Goal: Transaction & Acquisition: Book appointment/travel/reservation

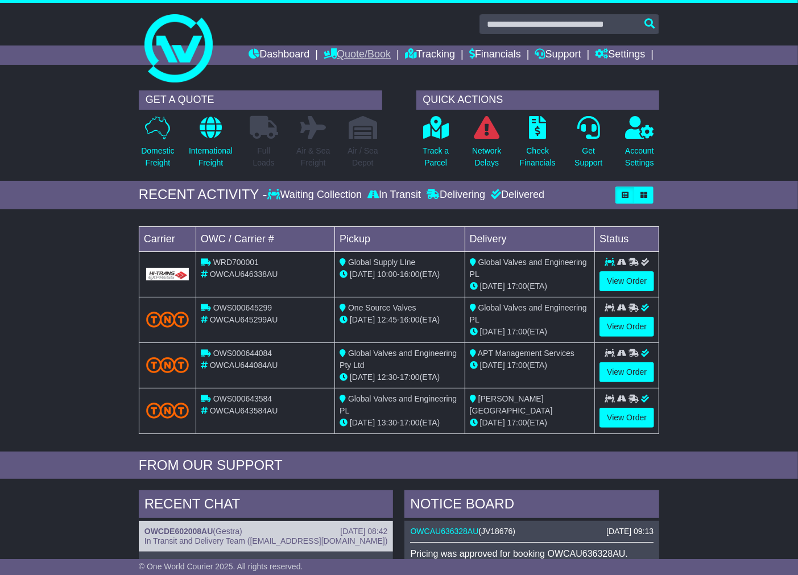
click at [349, 45] on link "Quote/Book" at bounding box center [357, 54] width 67 height 19
click at [332, 68] on link "Domestic" at bounding box center [369, 74] width 90 height 13
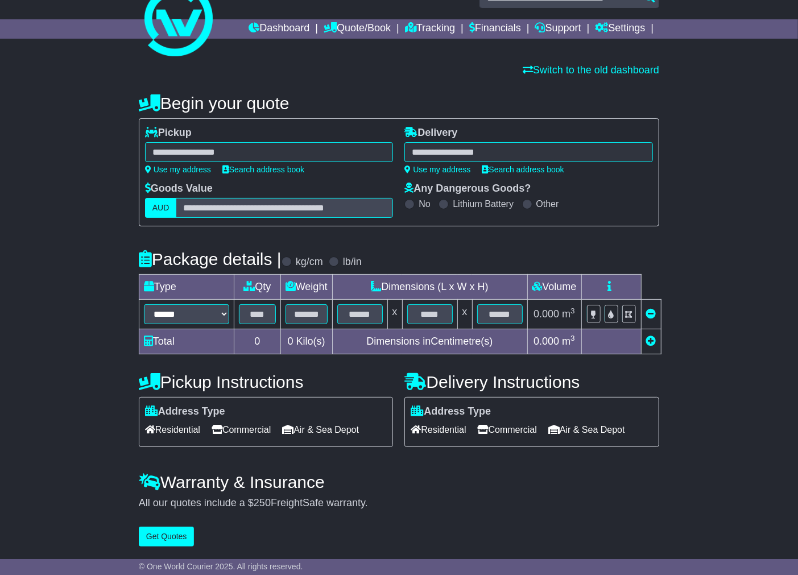
scroll to position [29, 0]
click at [230, 194] on div "Goods Value AUD" at bounding box center [269, 200] width 248 height 35
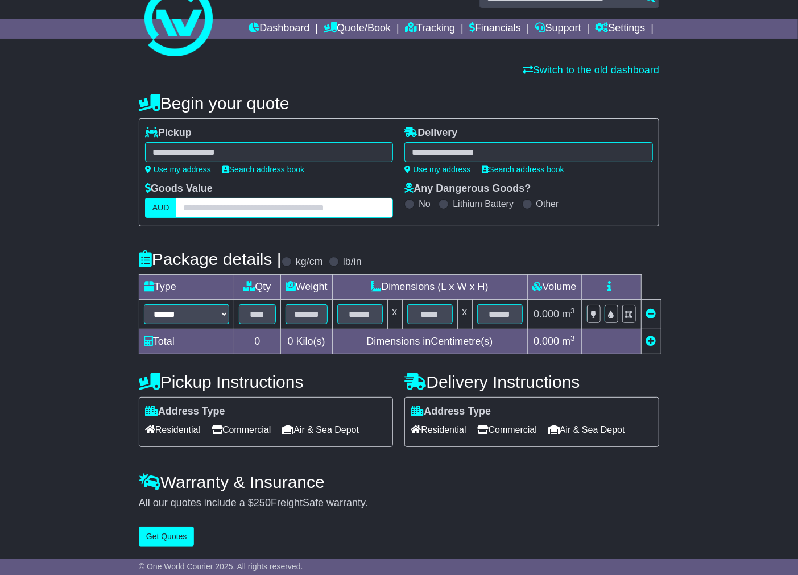
click at [230, 198] on input "text" at bounding box center [284, 208] width 217 height 20
type input "****"
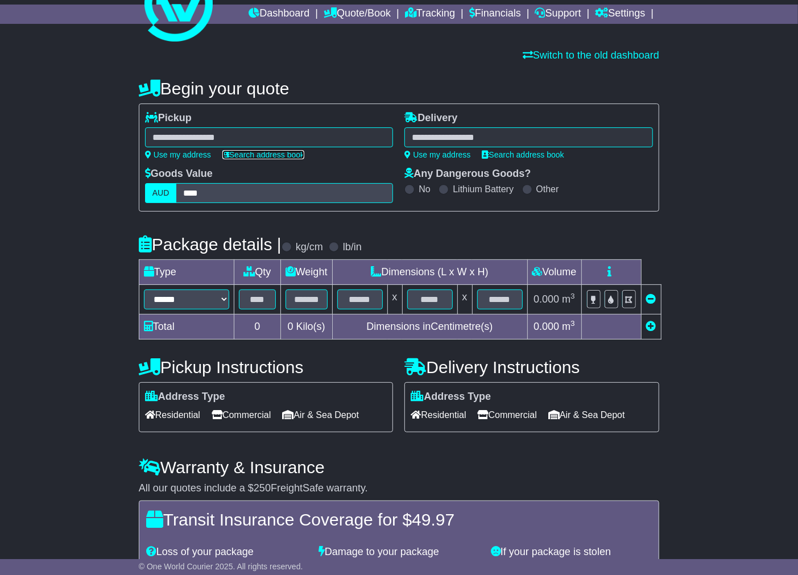
drag, startPoint x: 234, startPoint y: 158, endPoint x: 230, endPoint y: 151, distance: 8.7
click at [232, 158] on link "Search address book" at bounding box center [263, 154] width 82 height 9
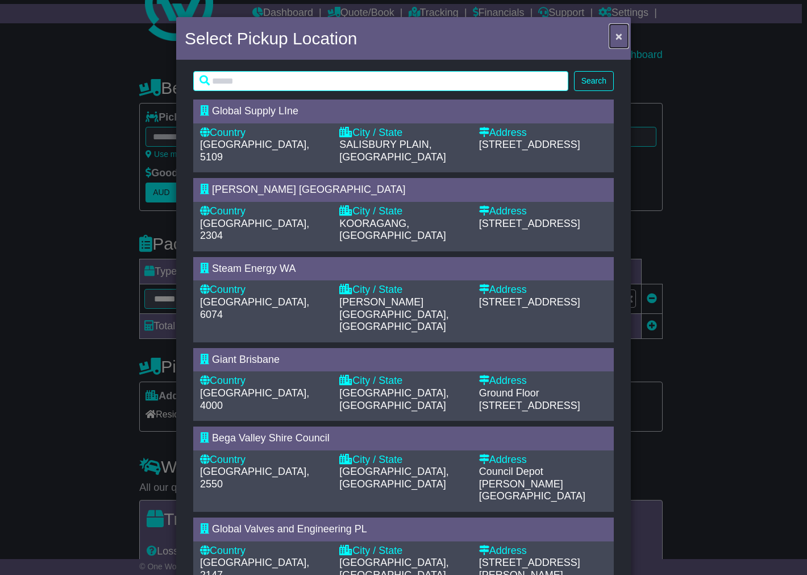
click at [620, 35] on button "×" at bounding box center [619, 35] width 18 height 23
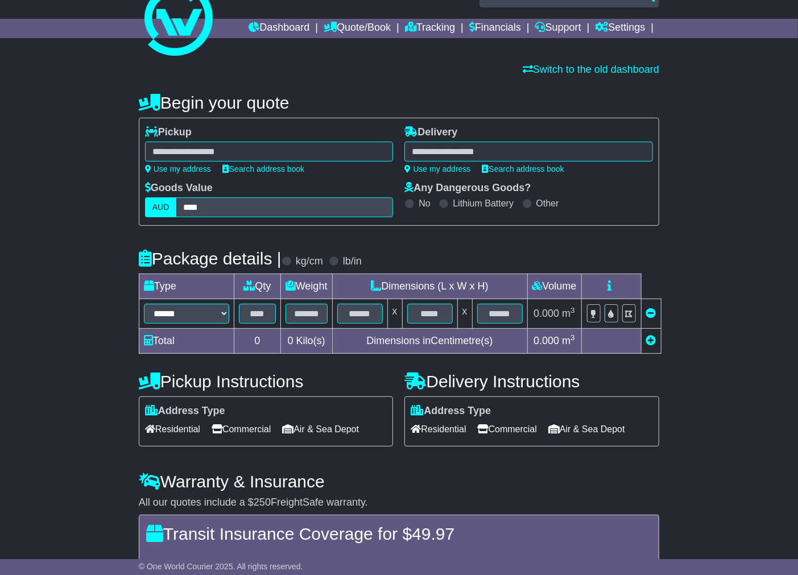
scroll to position [0, 0]
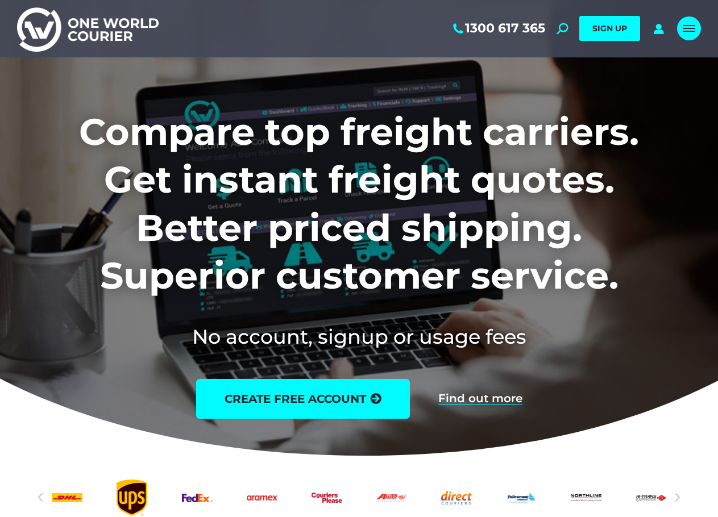
click at [693, 32] on div "Mobile menu icon" at bounding box center [689, 28] width 13 height 9
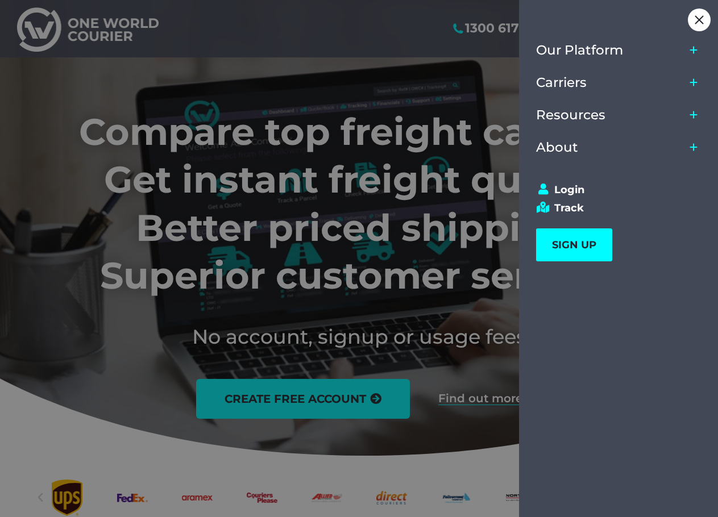
click at [695, 142] on icon "Main Menu" at bounding box center [693, 147] width 17 height 26
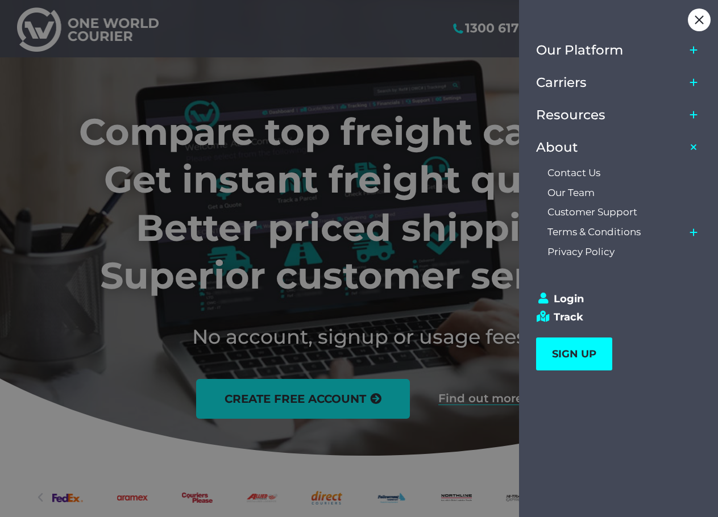
click at [699, 115] on icon "Main Menu" at bounding box center [693, 115] width 17 height 26
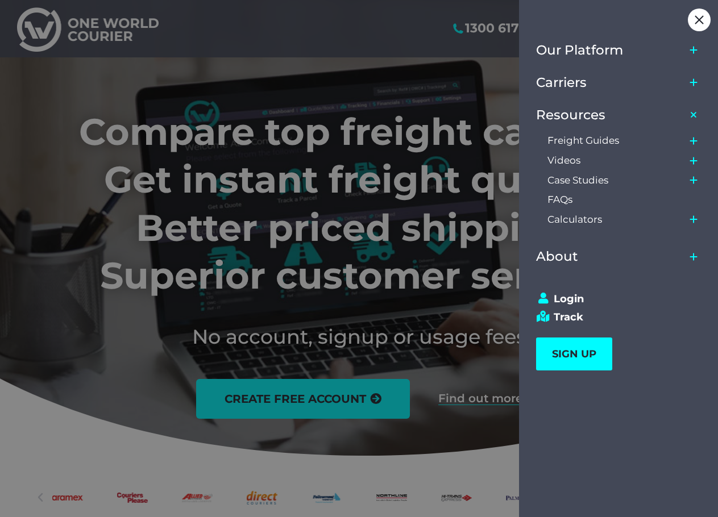
click at [693, 76] on icon "Main Menu" at bounding box center [693, 82] width 17 height 26
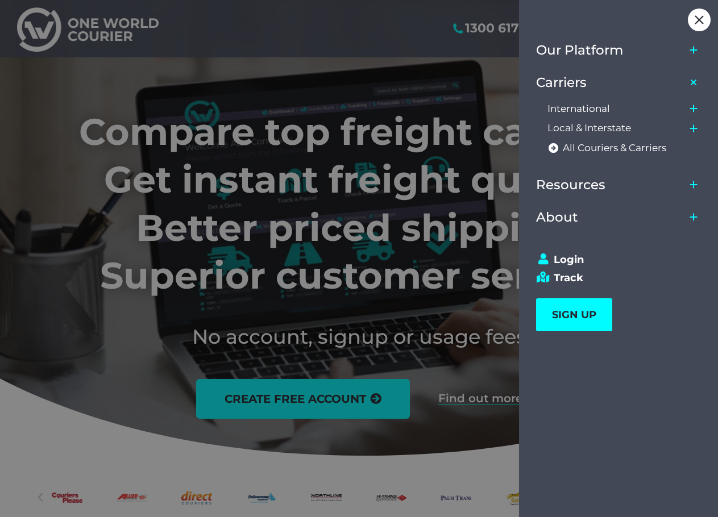
click at [374, 32] on div at bounding box center [359, 258] width 718 height 517
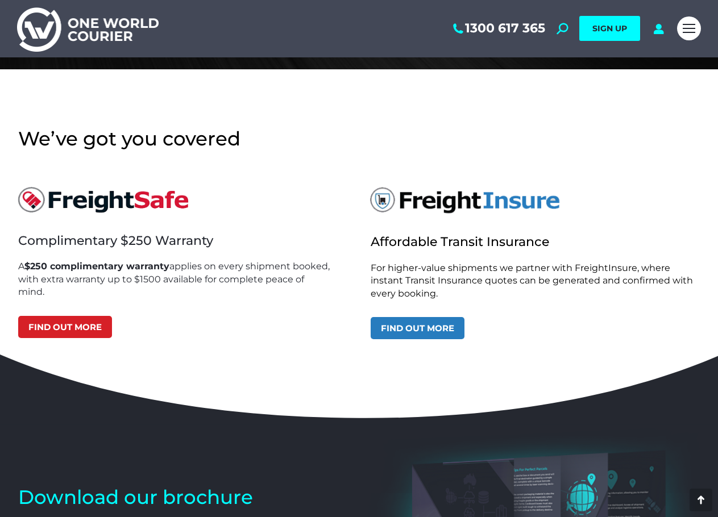
scroll to position [3354, 0]
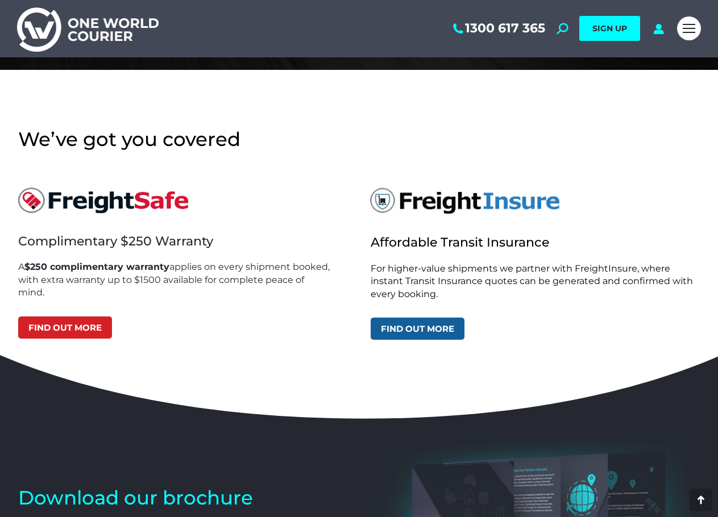
click at [434, 333] on link "Find out more" at bounding box center [418, 329] width 94 height 22
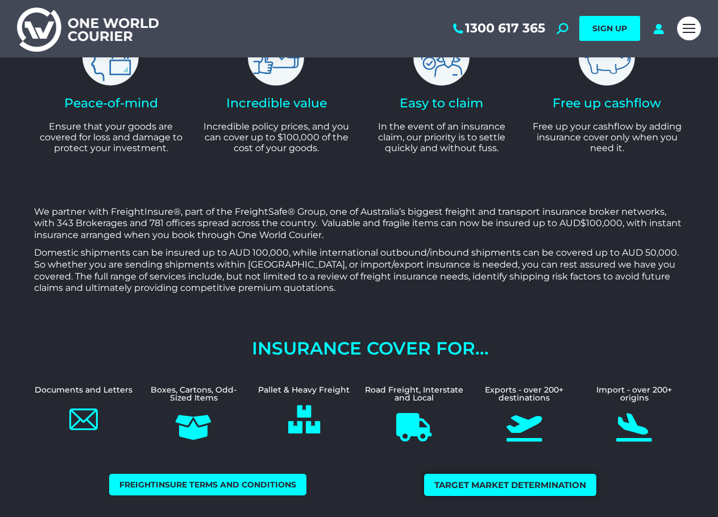
scroll to position [284, 0]
